Goal: Transaction & Acquisition: Purchase product/service

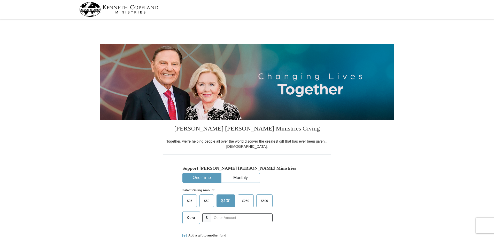
select select "GA"
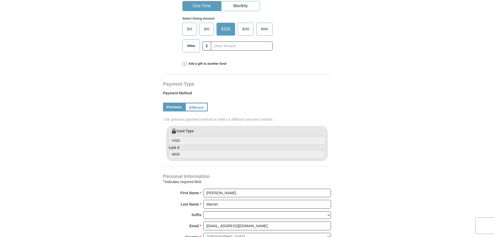
scroll to position [181, 0]
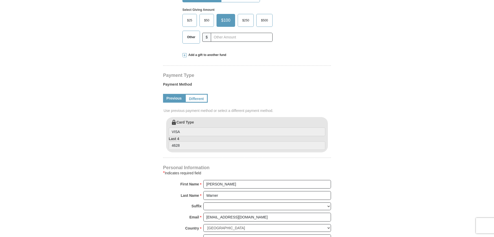
click at [207, 22] on span "$50" at bounding box center [207, 21] width 10 height 8
click at [0, 0] on input "$50" at bounding box center [0, 0] width 0 height 0
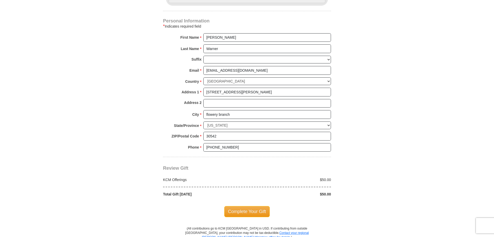
scroll to position [336, 0]
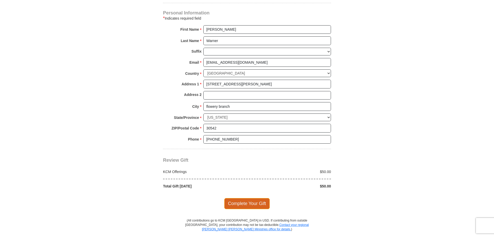
click at [252, 205] on span "Complete Your Gift" at bounding box center [247, 203] width 46 height 11
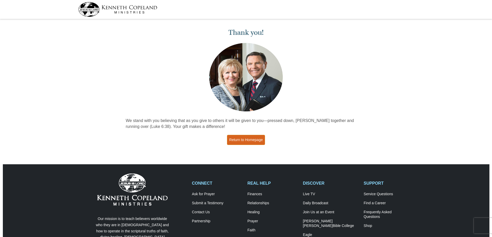
click at [253, 140] on link "Return to Homepage" at bounding box center [246, 140] width 38 height 10
